Goal: Information Seeking & Learning: Learn about a topic

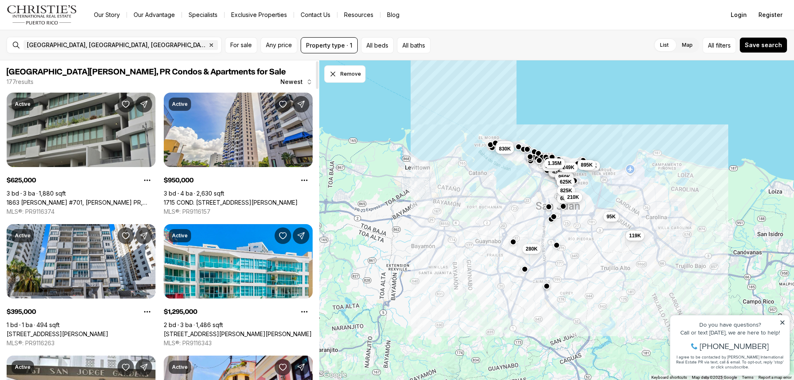
click at [65, 199] on link "1863 [PERSON_NAME] #701, [PERSON_NAME] PR, 00910" at bounding box center [81, 202] width 149 height 7
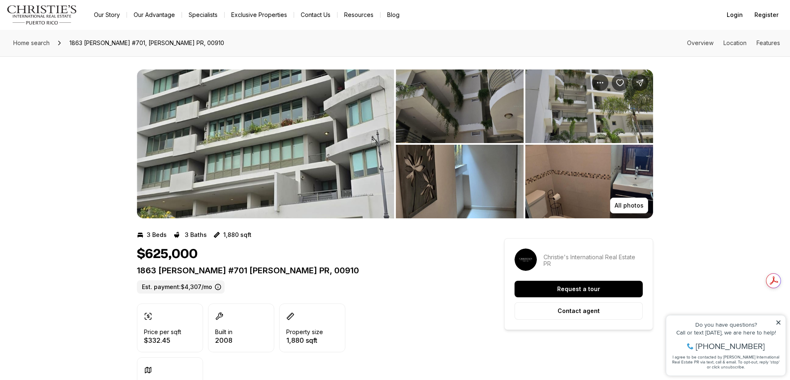
click at [325, 135] on img "View image gallery" at bounding box center [265, 143] width 257 height 149
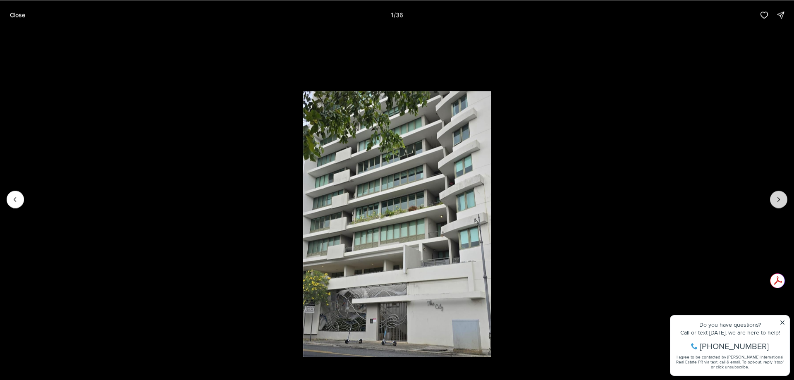
click at [784, 201] on button "Next slide" at bounding box center [778, 199] width 17 height 17
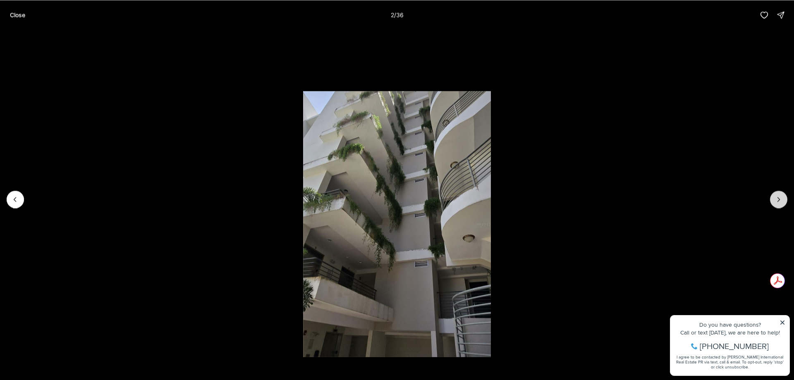
click at [784, 201] on button "Next slide" at bounding box center [778, 199] width 17 height 17
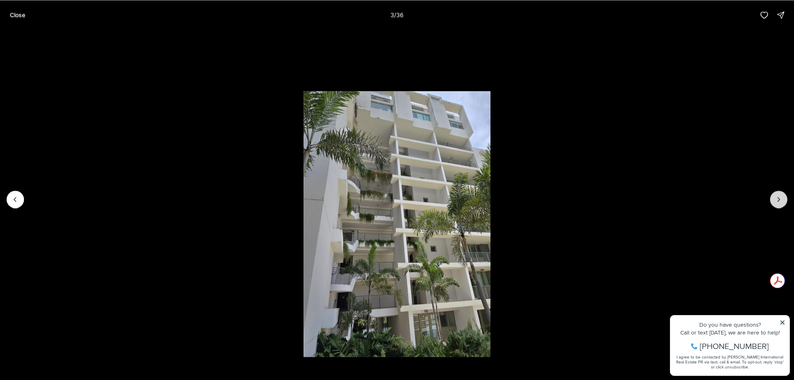
click at [784, 201] on button "Next slide" at bounding box center [778, 199] width 17 height 17
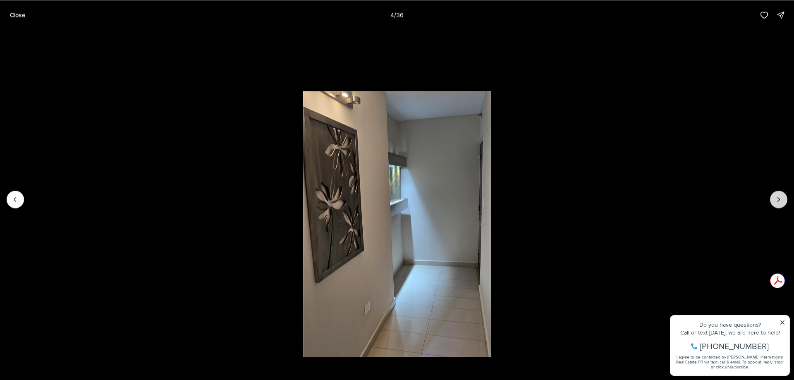
click at [784, 201] on button "Next slide" at bounding box center [778, 199] width 17 height 17
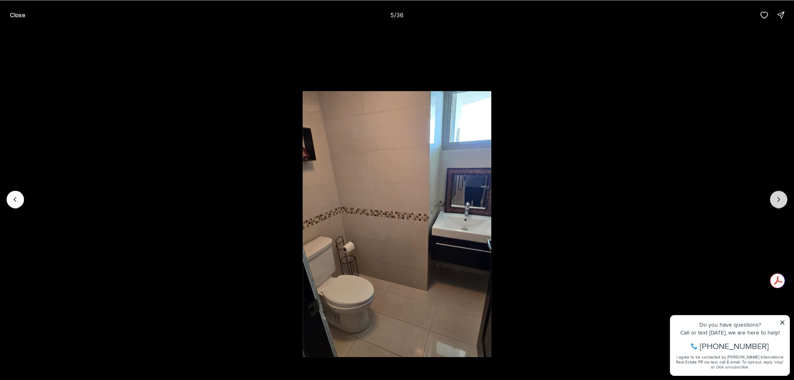
click at [784, 201] on button "Next slide" at bounding box center [778, 199] width 17 height 17
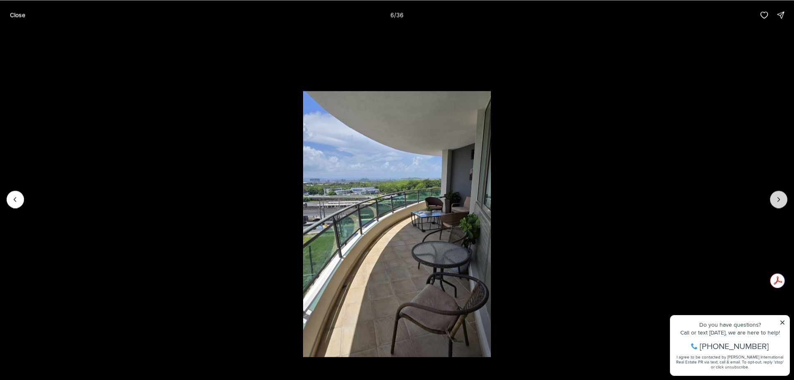
click at [784, 201] on button "Next slide" at bounding box center [778, 199] width 17 height 17
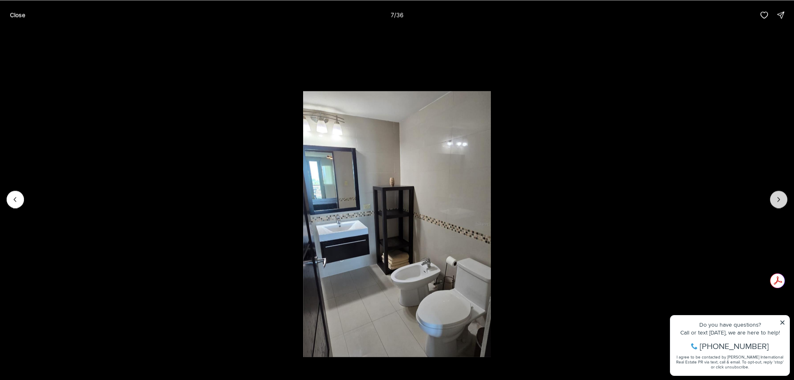
click at [784, 201] on button "Next slide" at bounding box center [778, 199] width 17 height 17
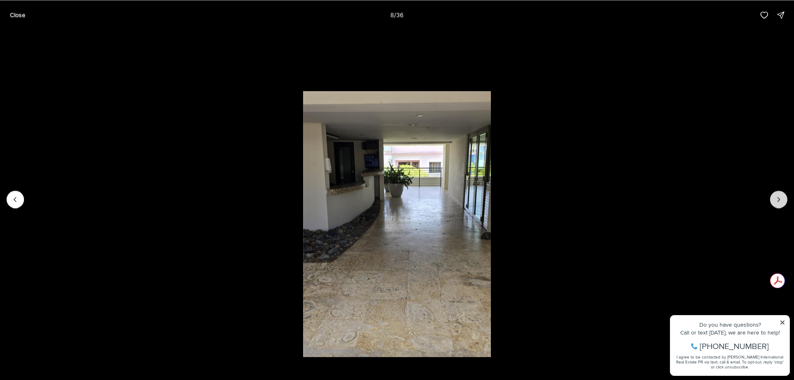
click at [784, 201] on button "Next slide" at bounding box center [778, 199] width 17 height 17
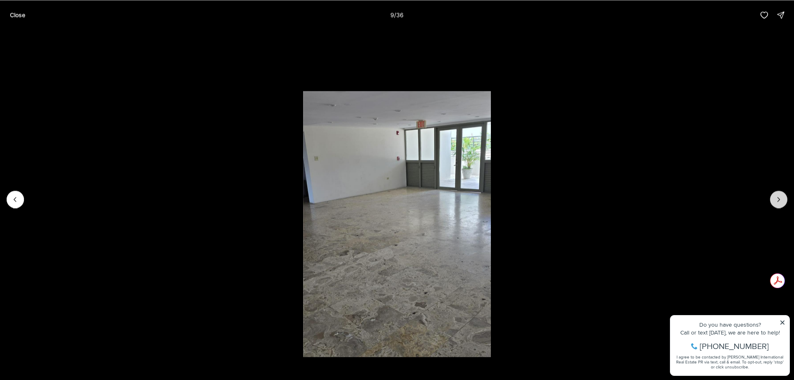
click at [784, 201] on button "Next slide" at bounding box center [778, 199] width 17 height 17
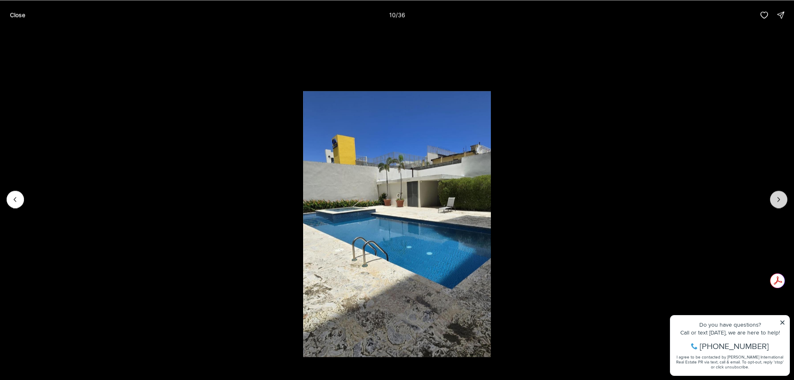
click at [784, 201] on button "Next slide" at bounding box center [778, 199] width 17 height 17
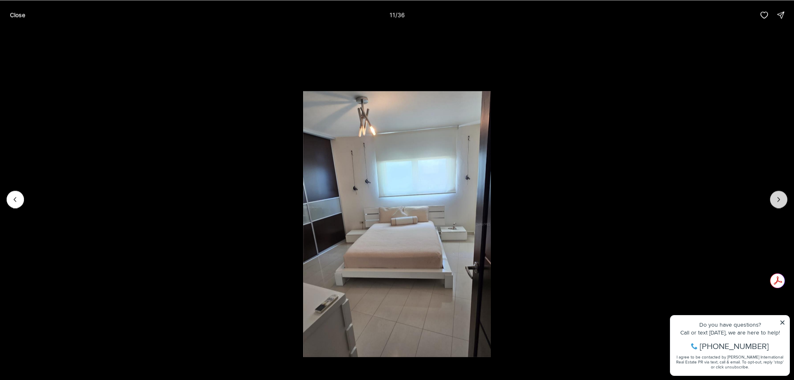
click at [784, 201] on button "Next slide" at bounding box center [778, 199] width 17 height 17
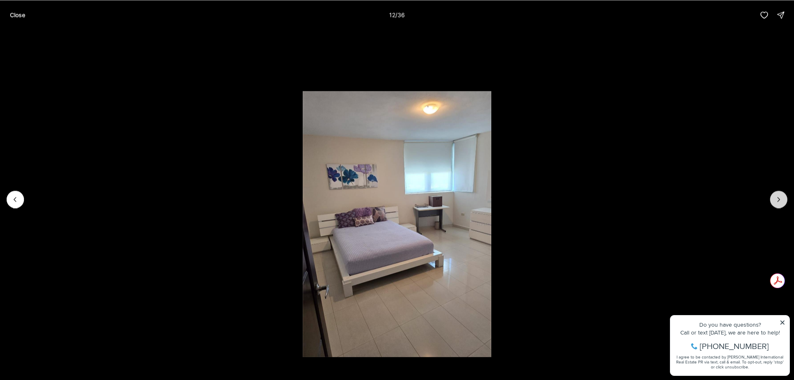
click at [784, 201] on button "Next slide" at bounding box center [778, 199] width 17 height 17
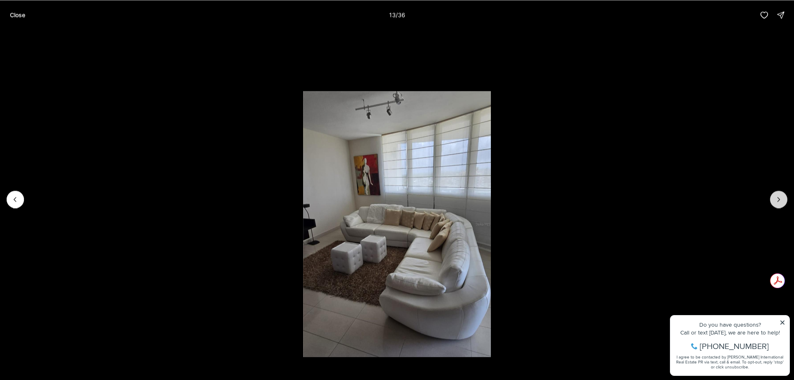
click at [784, 201] on button "Next slide" at bounding box center [778, 199] width 17 height 17
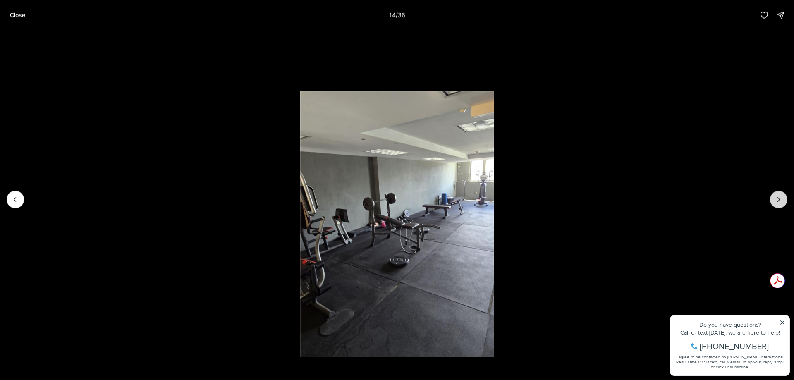
click at [784, 201] on button "Next slide" at bounding box center [778, 199] width 17 height 17
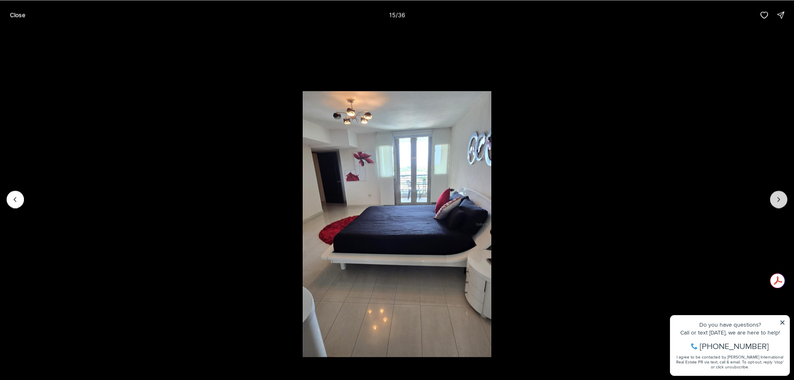
click at [784, 201] on button "Next slide" at bounding box center [778, 199] width 17 height 17
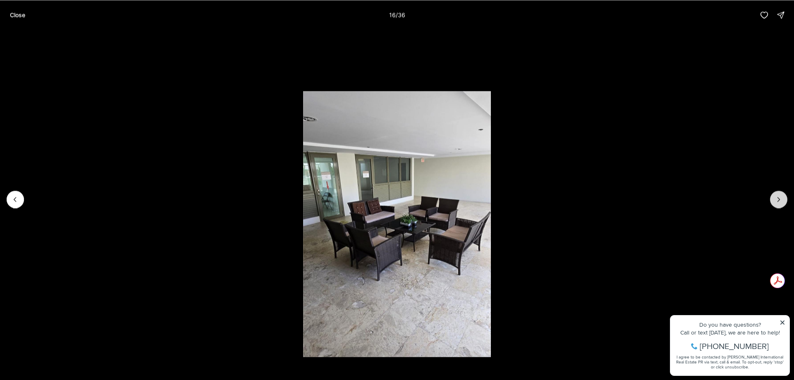
click at [785, 201] on button "Next slide" at bounding box center [778, 199] width 17 height 17
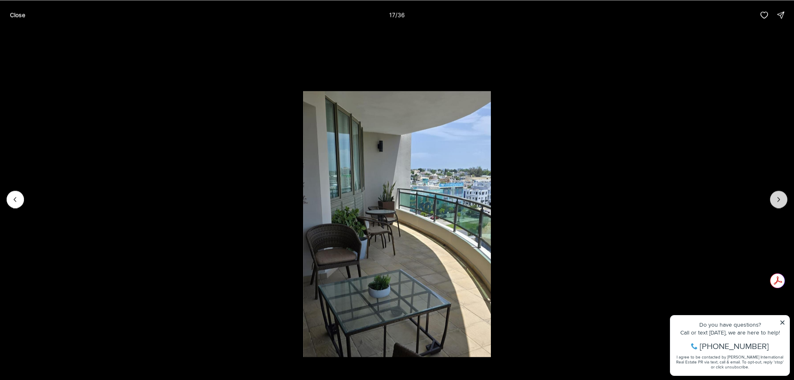
click at [785, 201] on button "Next slide" at bounding box center [778, 199] width 17 height 17
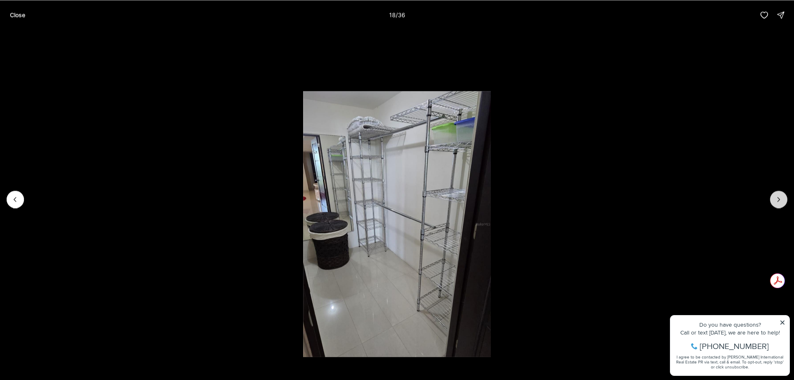
click at [785, 201] on button "Next slide" at bounding box center [778, 199] width 17 height 17
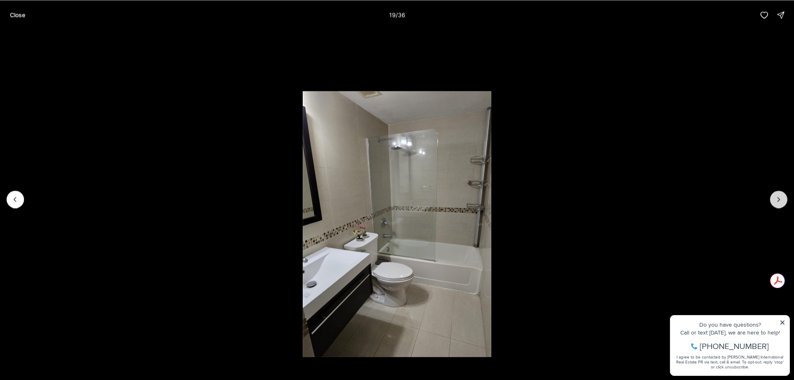
click at [785, 201] on button "Next slide" at bounding box center [778, 199] width 17 height 17
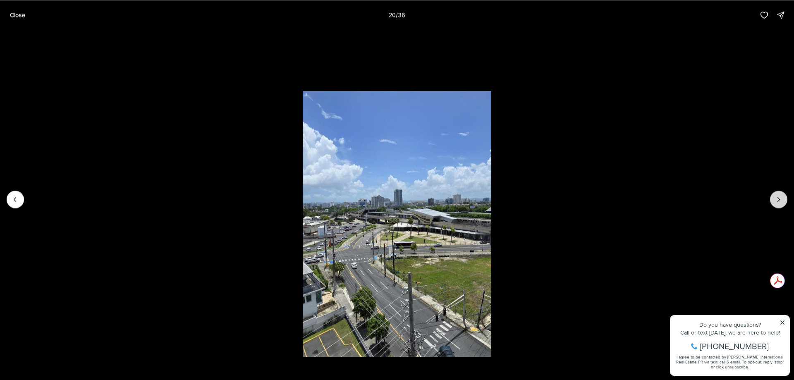
click at [785, 201] on button "Next slide" at bounding box center [778, 199] width 17 height 17
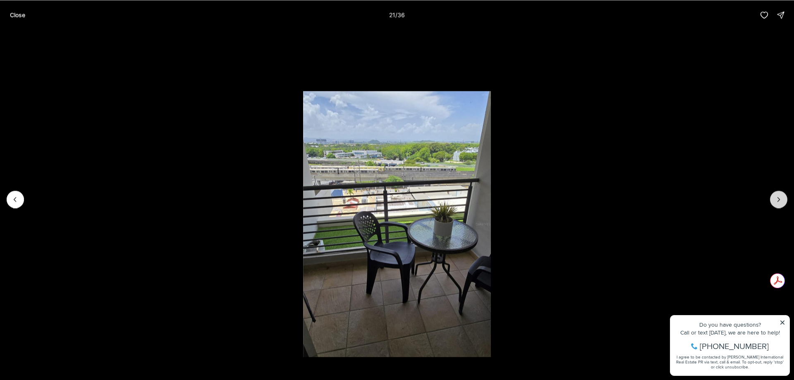
click at [785, 201] on button "Next slide" at bounding box center [778, 199] width 17 height 17
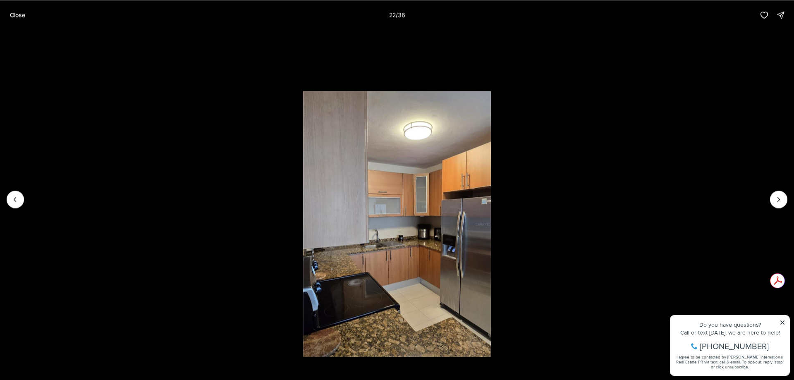
drag, startPoint x: 14, startPoint y: 14, endPoint x: 103, endPoint y: 36, distance: 91.5
click at [14, 14] on p "Close" at bounding box center [17, 15] width 15 height 7
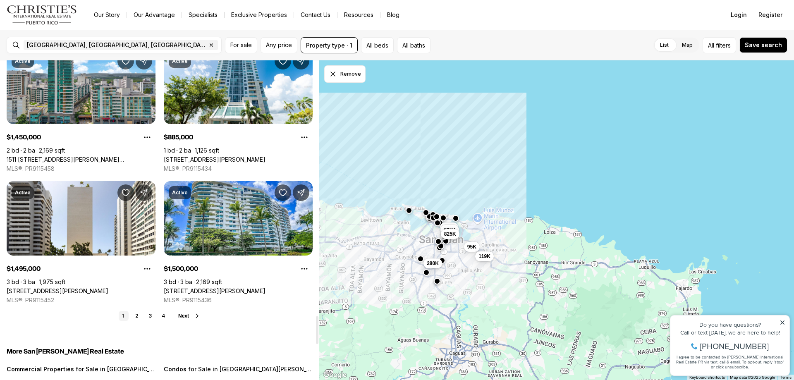
scroll to position [2978, 0]
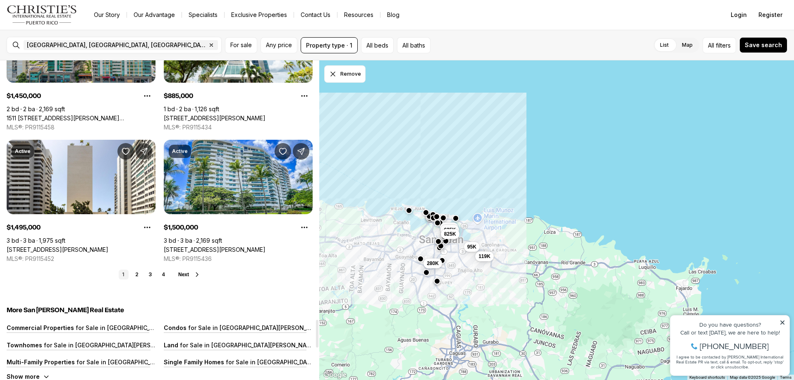
click at [192, 275] on button "Next" at bounding box center [189, 274] width 22 height 7
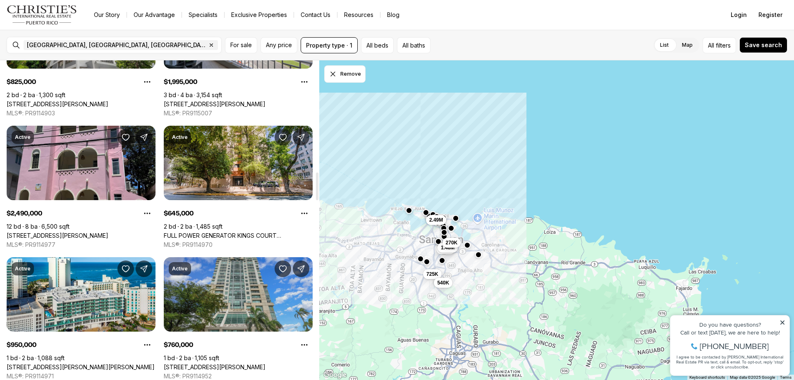
scroll to position [1241, 0]
